Goal: Information Seeking & Learning: Check status

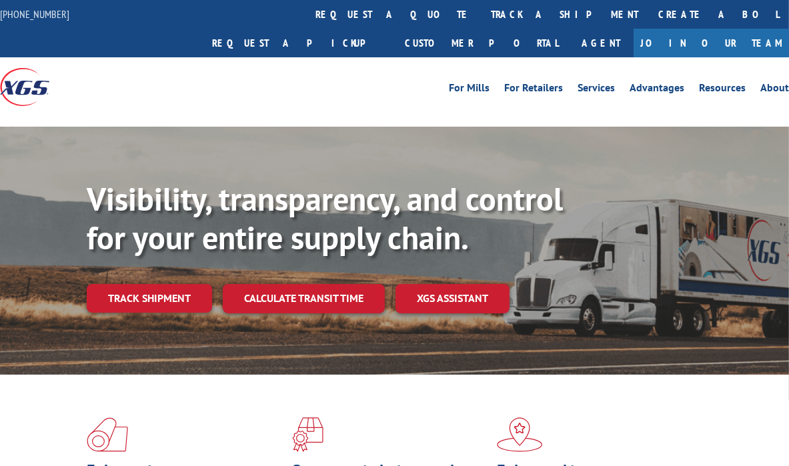
click at [299, 284] on link "Calculate transit time" at bounding box center [304, 298] width 162 height 29
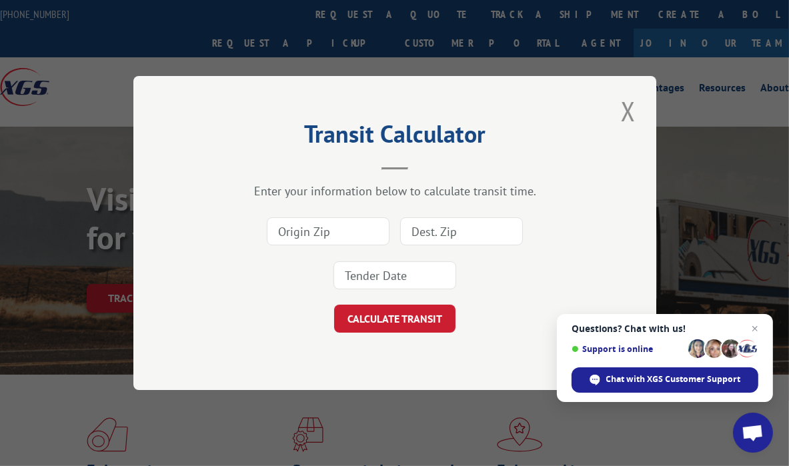
click at [338, 233] on input at bounding box center [328, 231] width 123 height 28
click at [625, 113] on button "Close modal" at bounding box center [628, 111] width 23 height 37
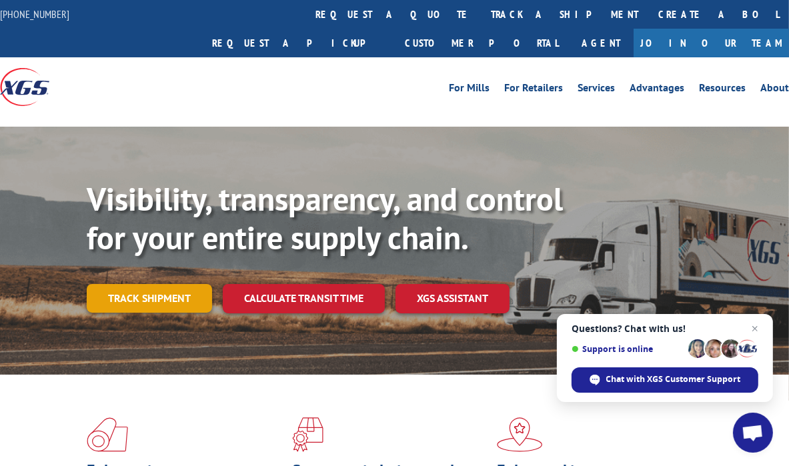
click at [189, 284] on link "Track shipment" at bounding box center [149, 298] width 125 height 28
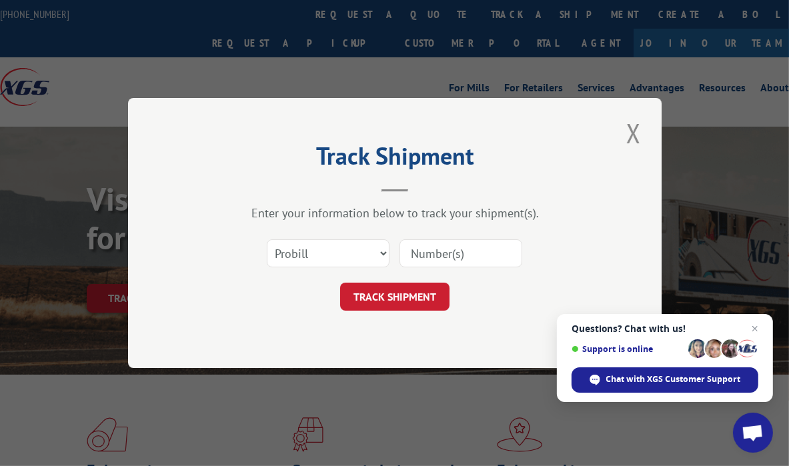
click at [459, 254] on input at bounding box center [460, 253] width 123 height 28
type input "17461507"
click at [427, 297] on button "TRACK SHIPMENT" at bounding box center [394, 297] width 109 height 28
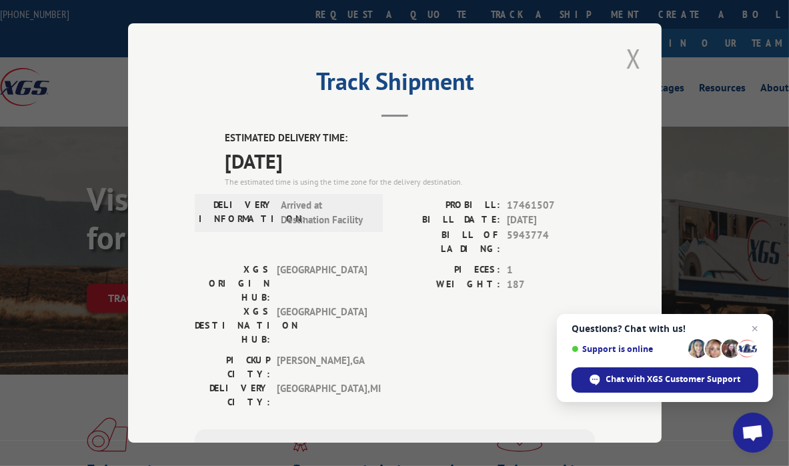
click at [625, 54] on button "Close modal" at bounding box center [633, 58] width 23 height 37
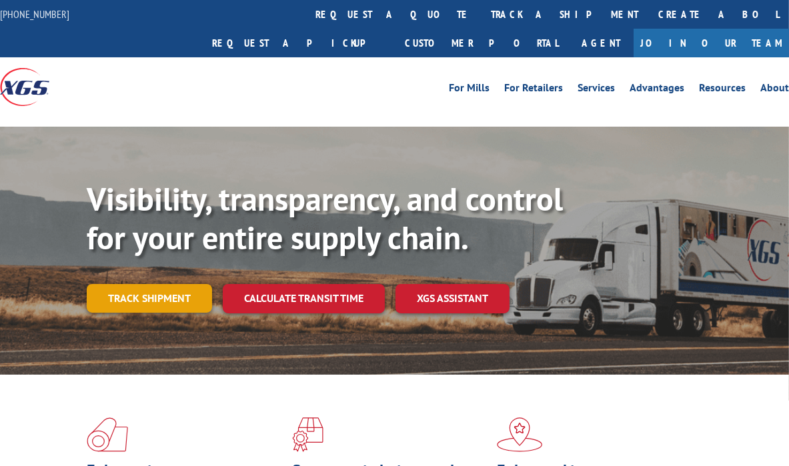
click at [171, 284] on link "Track shipment" at bounding box center [149, 298] width 125 height 28
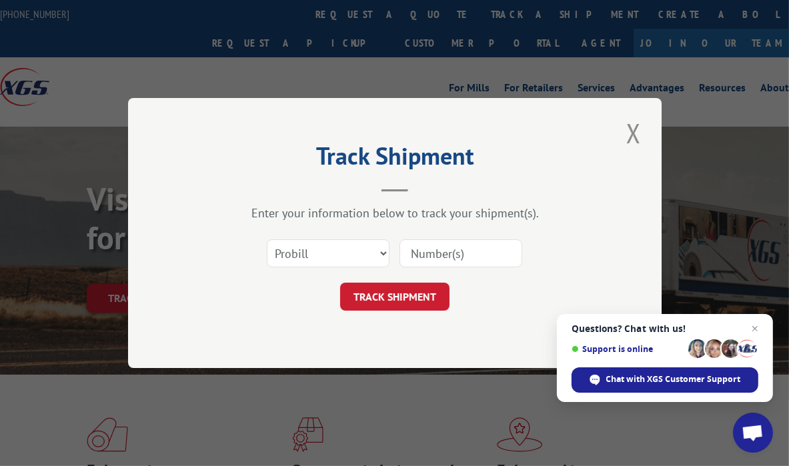
click at [421, 251] on input at bounding box center [460, 253] width 123 height 28
type input "17462552"
click at [418, 292] on button "TRACK SHIPMENT" at bounding box center [394, 297] width 109 height 28
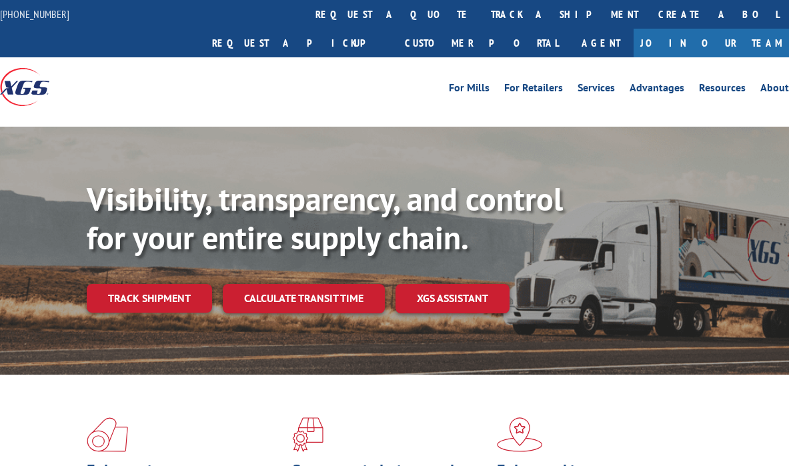
click at [171, 284] on link "Track shipment" at bounding box center [149, 298] width 125 height 28
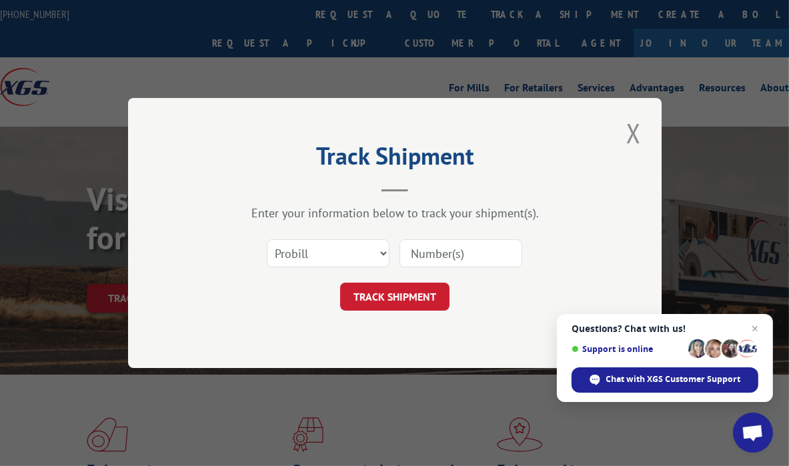
click at [437, 250] on input at bounding box center [460, 253] width 123 height 28
type input "17461964"
click at [428, 295] on button "TRACK SHIPMENT" at bounding box center [394, 297] width 109 height 28
